Goal: Task Accomplishment & Management: Complete application form

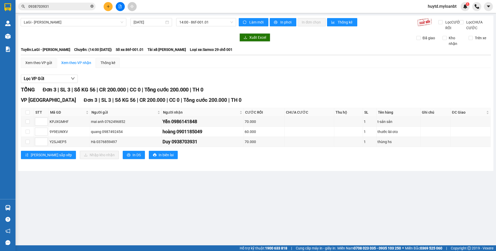
click at [92, 7] on icon "close-circle" at bounding box center [91, 6] width 3 height 3
click at [79, 7] on input "text" at bounding box center [58, 7] width 61 height 6
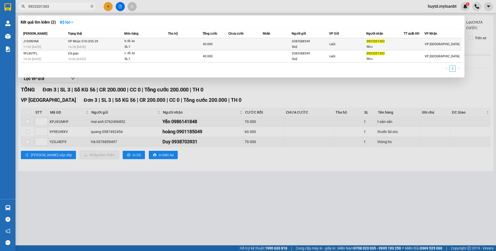
type input "0923201303"
click at [240, 42] on td at bounding box center [245, 44] width 35 height 12
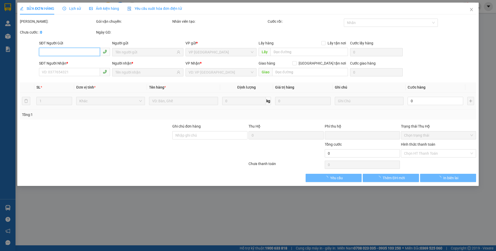
type input "0383588549"
type input "Quý"
type input "0923201303"
type input "Như"
type input "0"
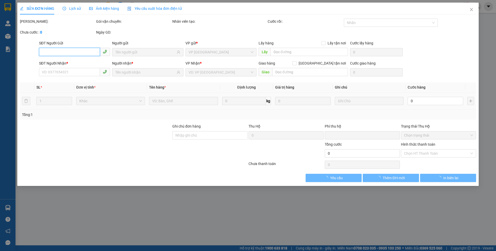
type input "40.000"
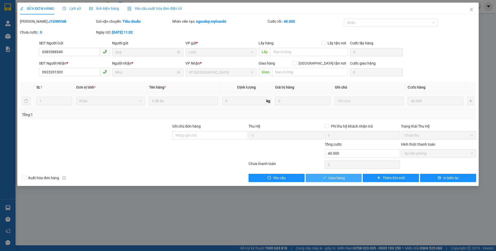
click at [336, 178] on span "Giao hàng" at bounding box center [336, 178] width 17 height 6
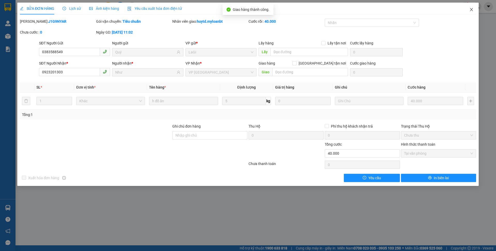
click at [473, 8] on icon "close" at bounding box center [472, 9] width 4 height 4
